Goal: Find specific page/section: Find specific page/section

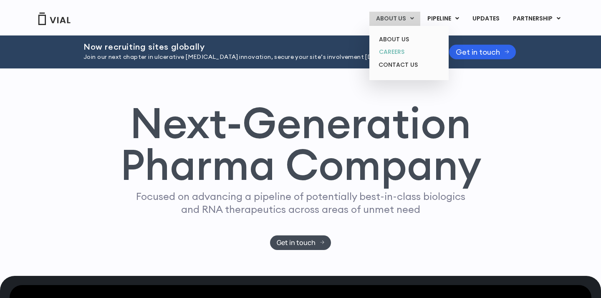
click at [389, 52] on link "CAREERS" at bounding box center [408, 51] width 73 height 13
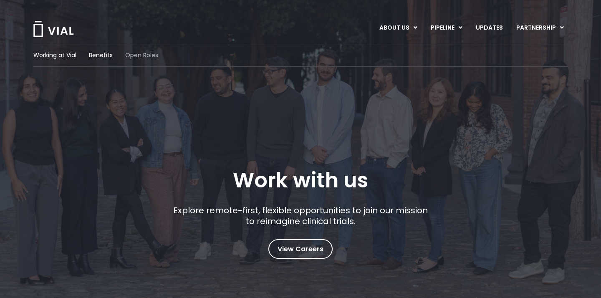
click at [147, 54] on span "Open Roles" at bounding box center [141, 55] width 33 height 9
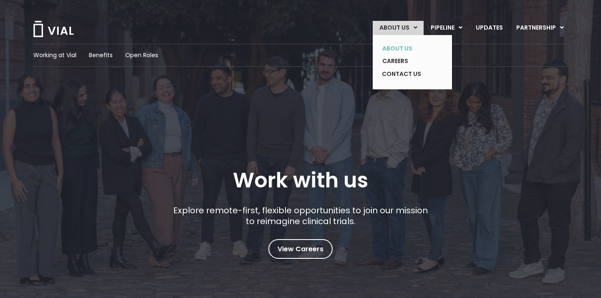
click at [397, 42] on link "ABOUT US" at bounding box center [406, 48] width 61 height 13
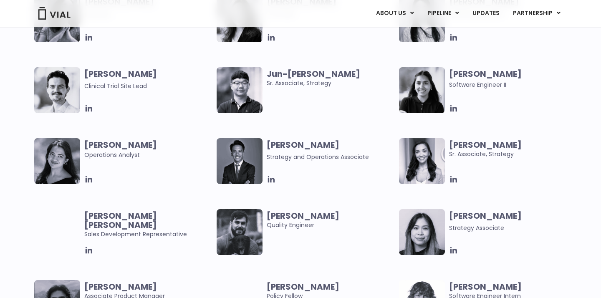
scroll to position [1556, 0]
